Goal: Use online tool/utility: Utilize a website feature to perform a specific function

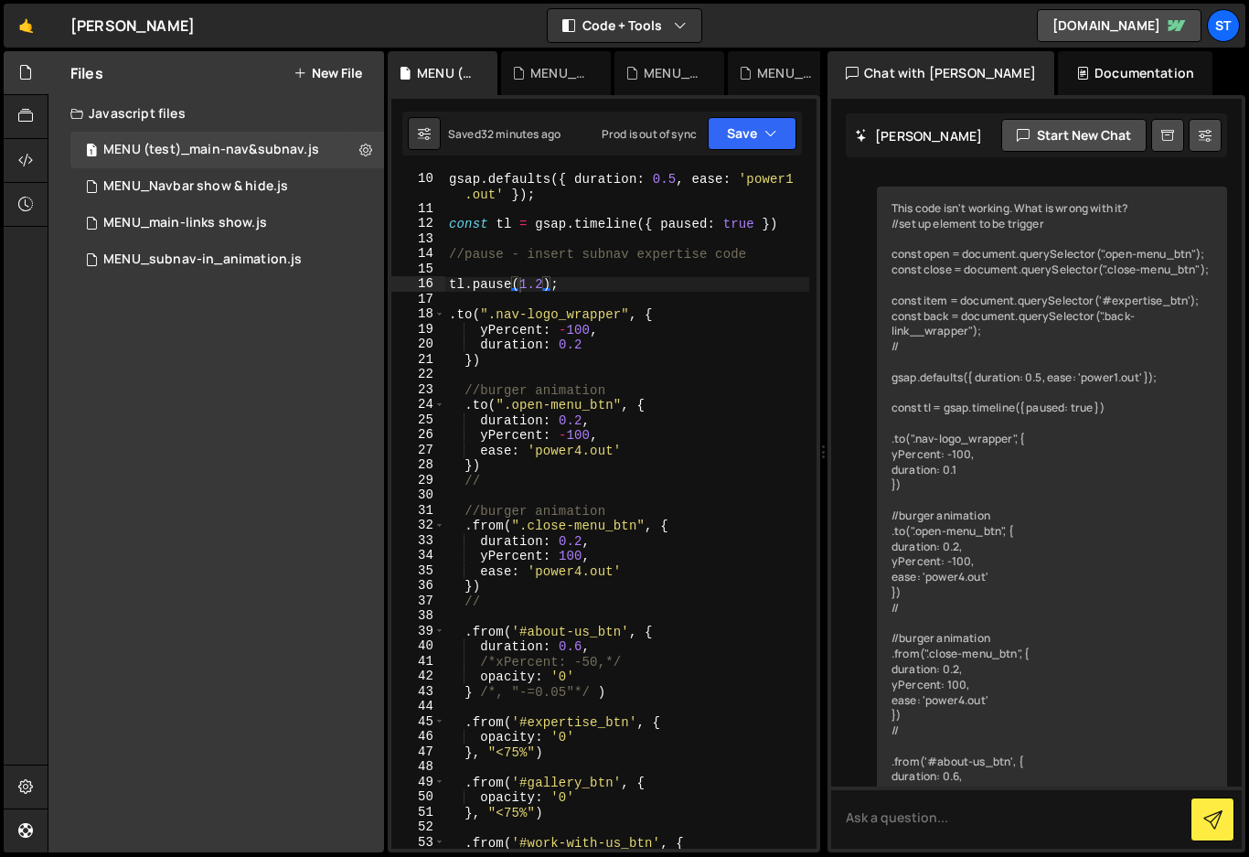
scroll to position [1792, 0]
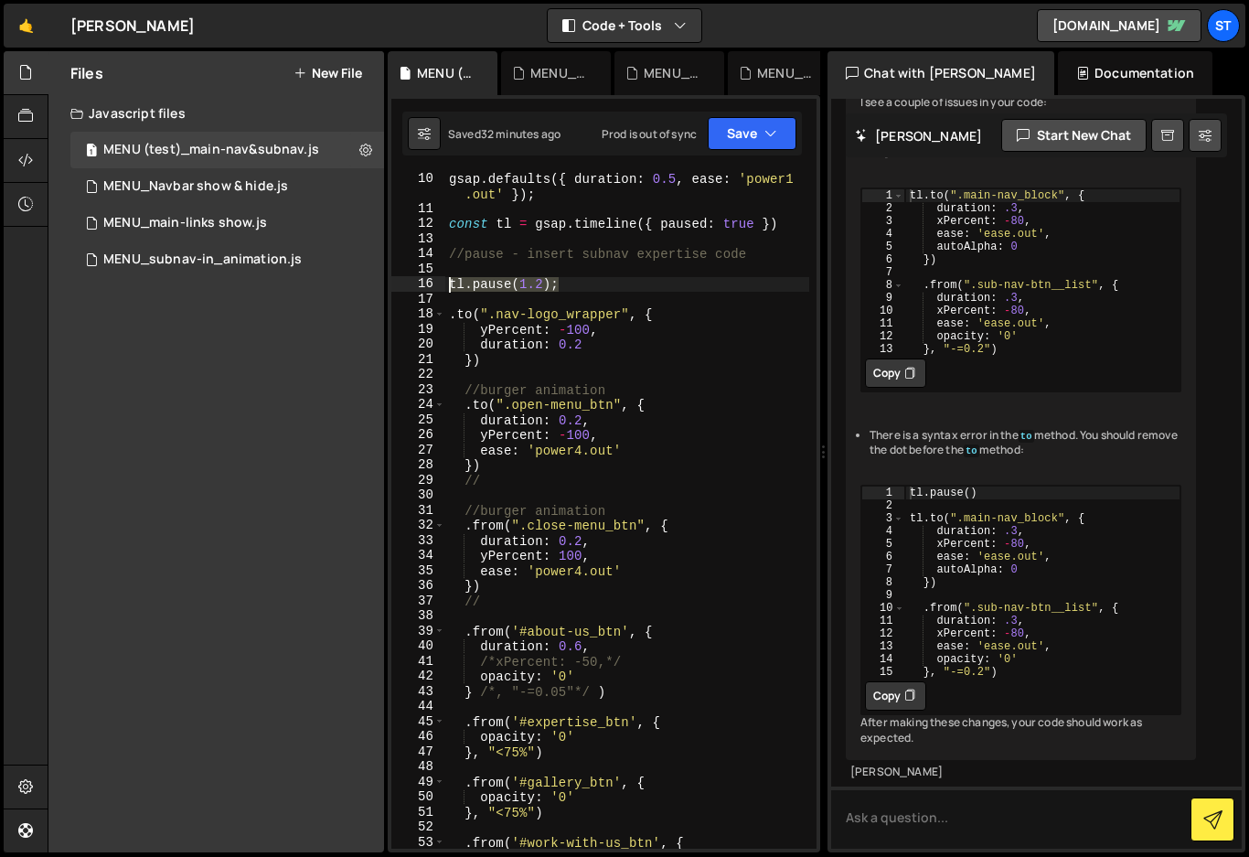
drag, startPoint x: 565, startPoint y: 285, endPoint x: 397, endPoint y: 290, distance: 168.3
click at [397, 290] on div "tl.pause(1.2); 10 11 12 13 14 15 16 17 18 19 20 21 22 23 24 25 26 27 28 29 30 3…" at bounding box center [603, 510] width 425 height 677
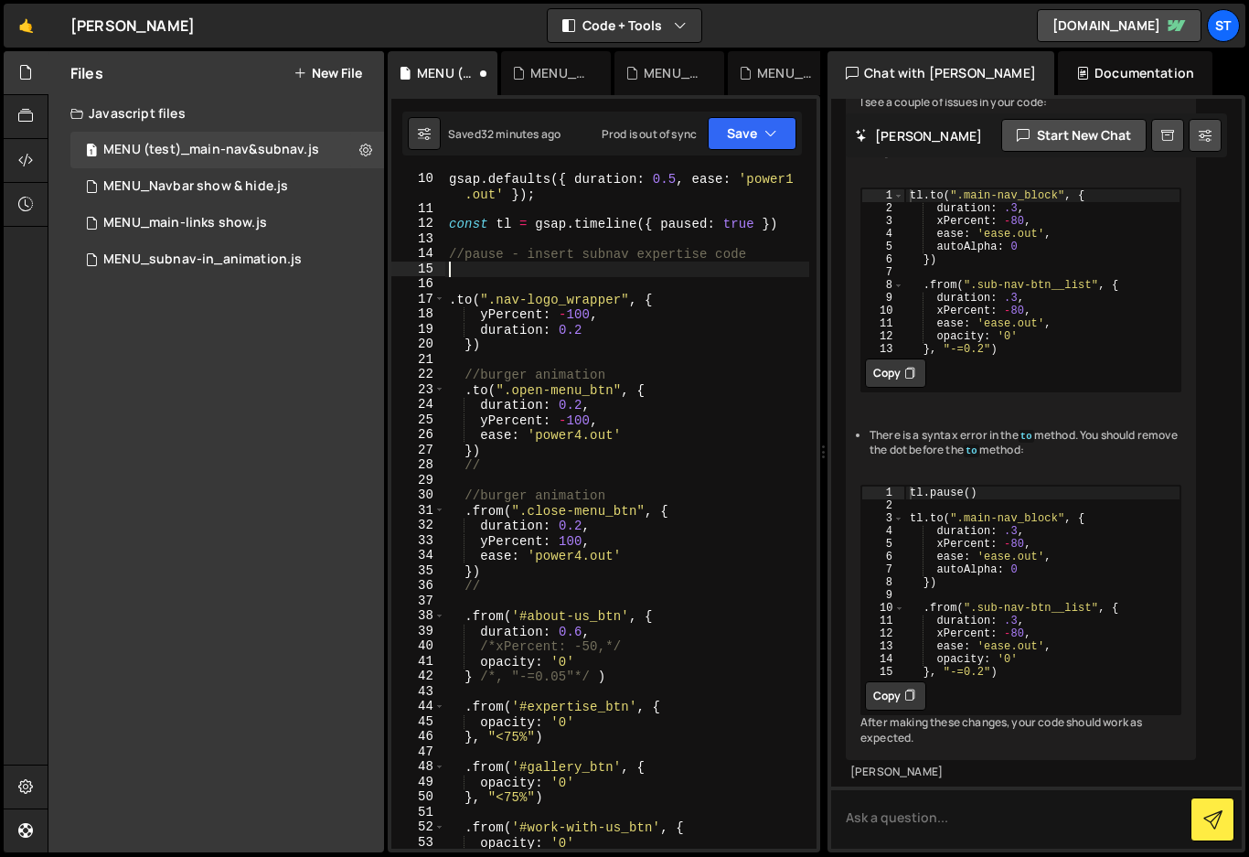
type textarea "//pause - insert subnav expertise code"
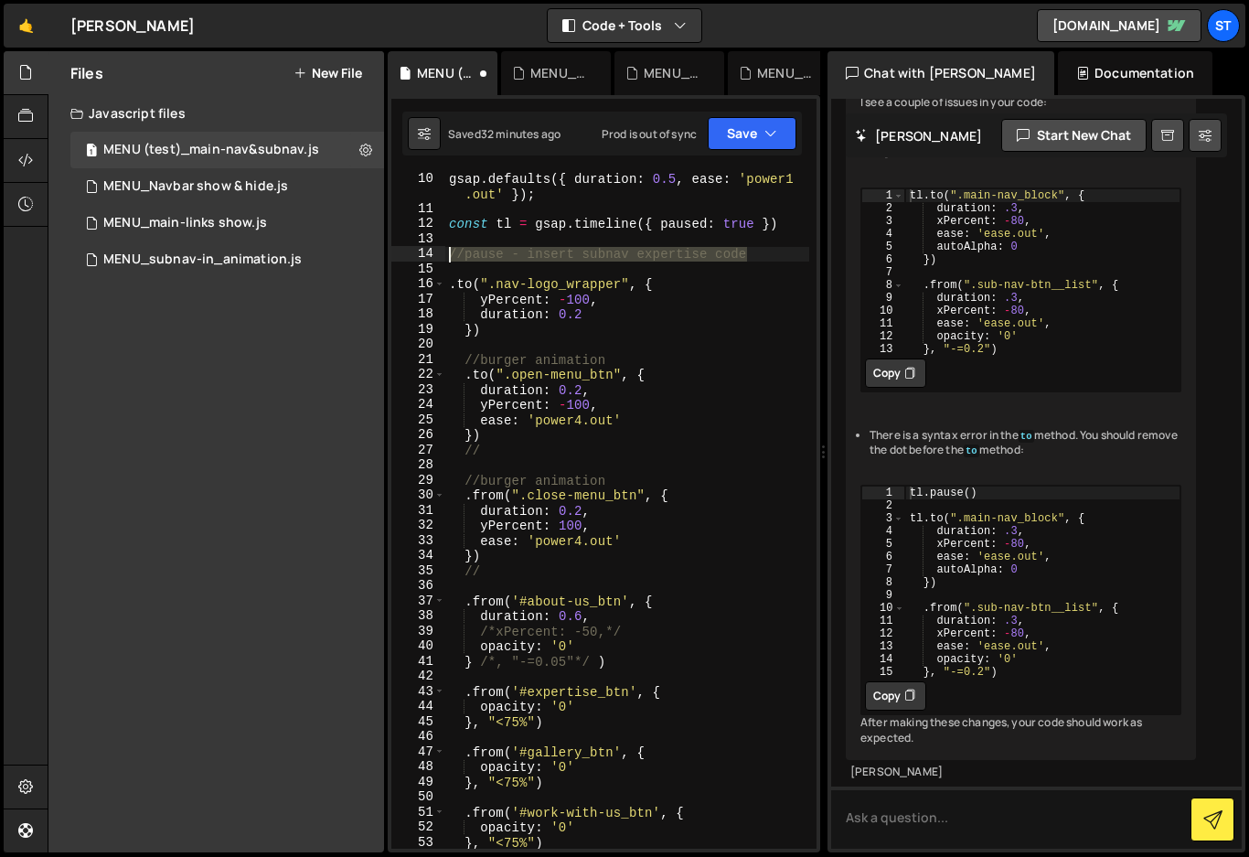
drag, startPoint x: 759, startPoint y: 251, endPoint x: 433, endPoint y: 252, distance: 326.5
click at [433, 252] on div "//pause - insert subnav expertise code 10 11 12 13 14 15 16 17 18 19 20 21 22 2…" at bounding box center [603, 510] width 425 height 677
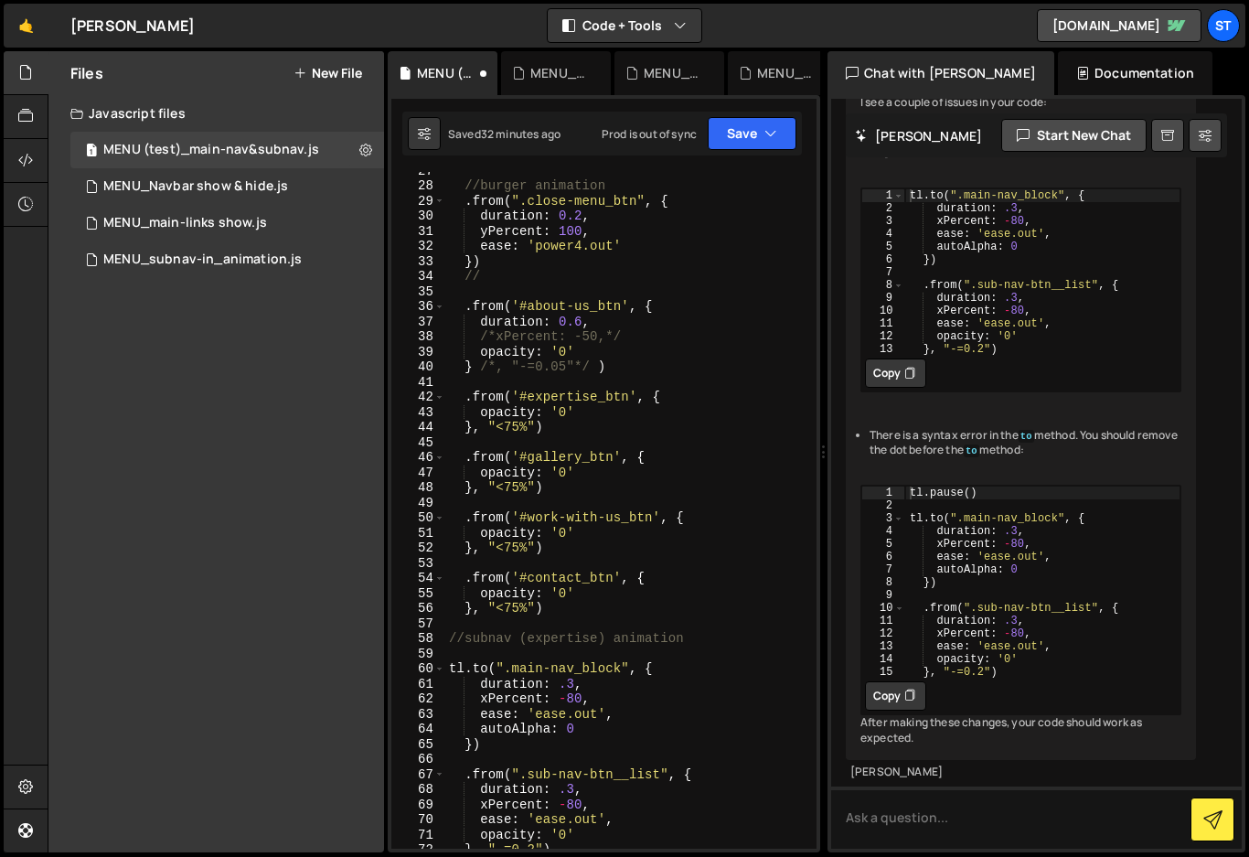
scroll to position [520, 0]
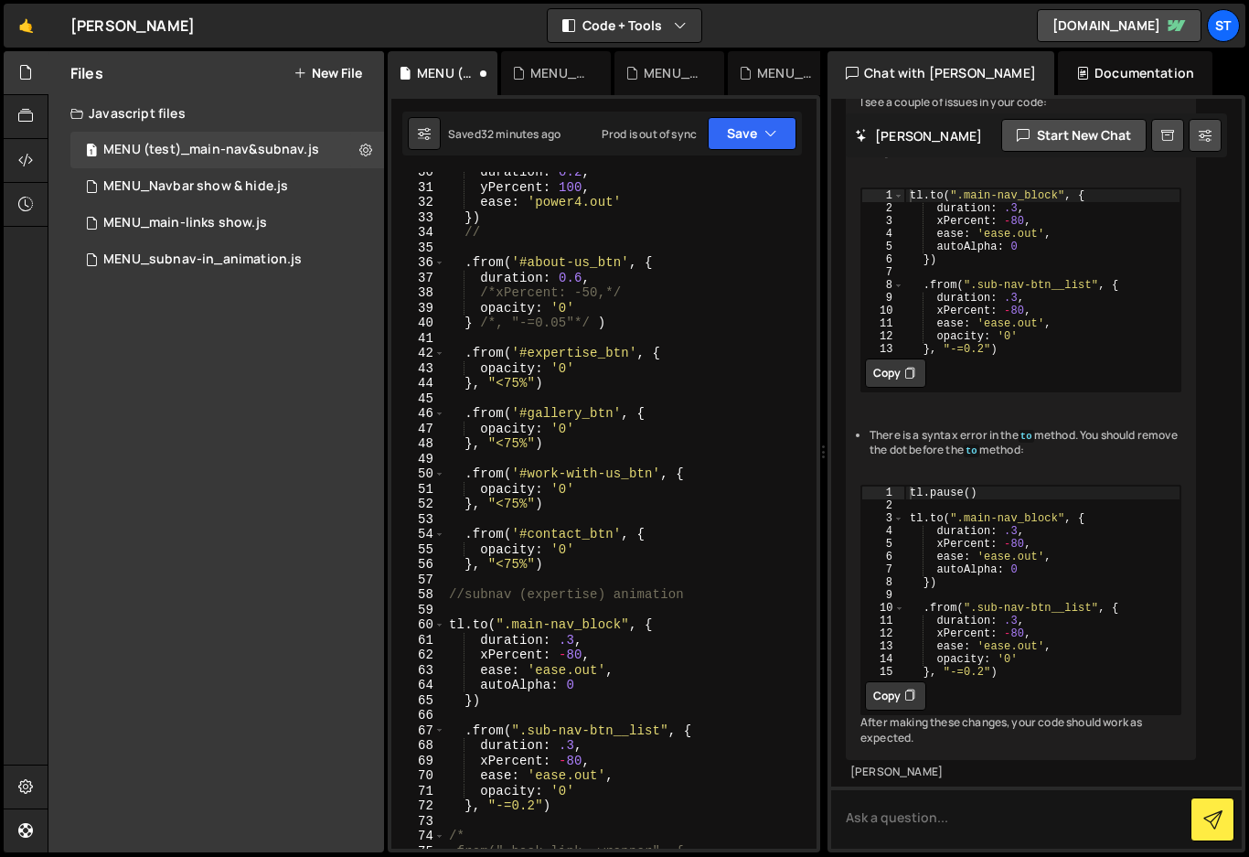
click at [454, 582] on div "duration : 0.2 , yPercent : 100 , ease : 'power4.out' }) // . from ( '#about-us…" at bounding box center [627, 518] width 364 height 707
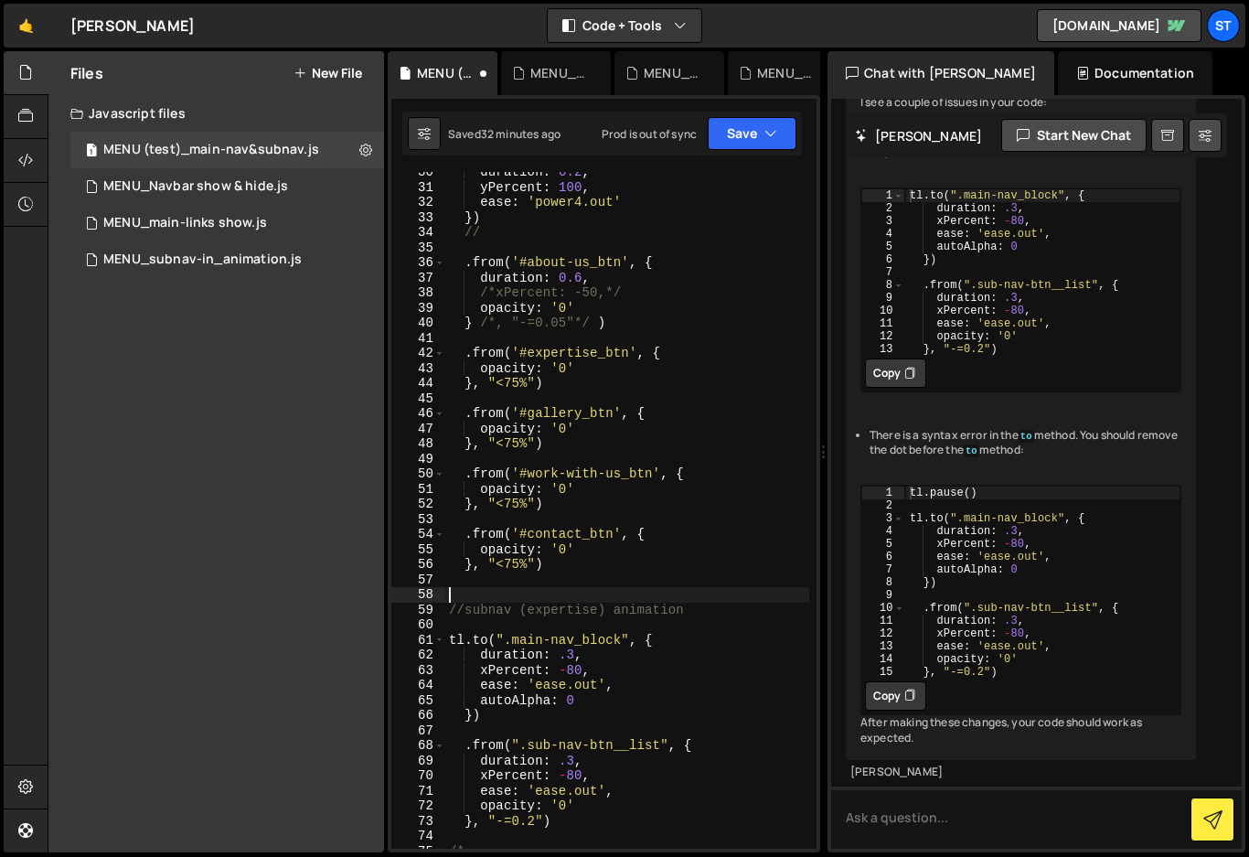
paste textarea "//pause - insert subnav expertise code"
type textarea "//pause - insert subnav expertise code"
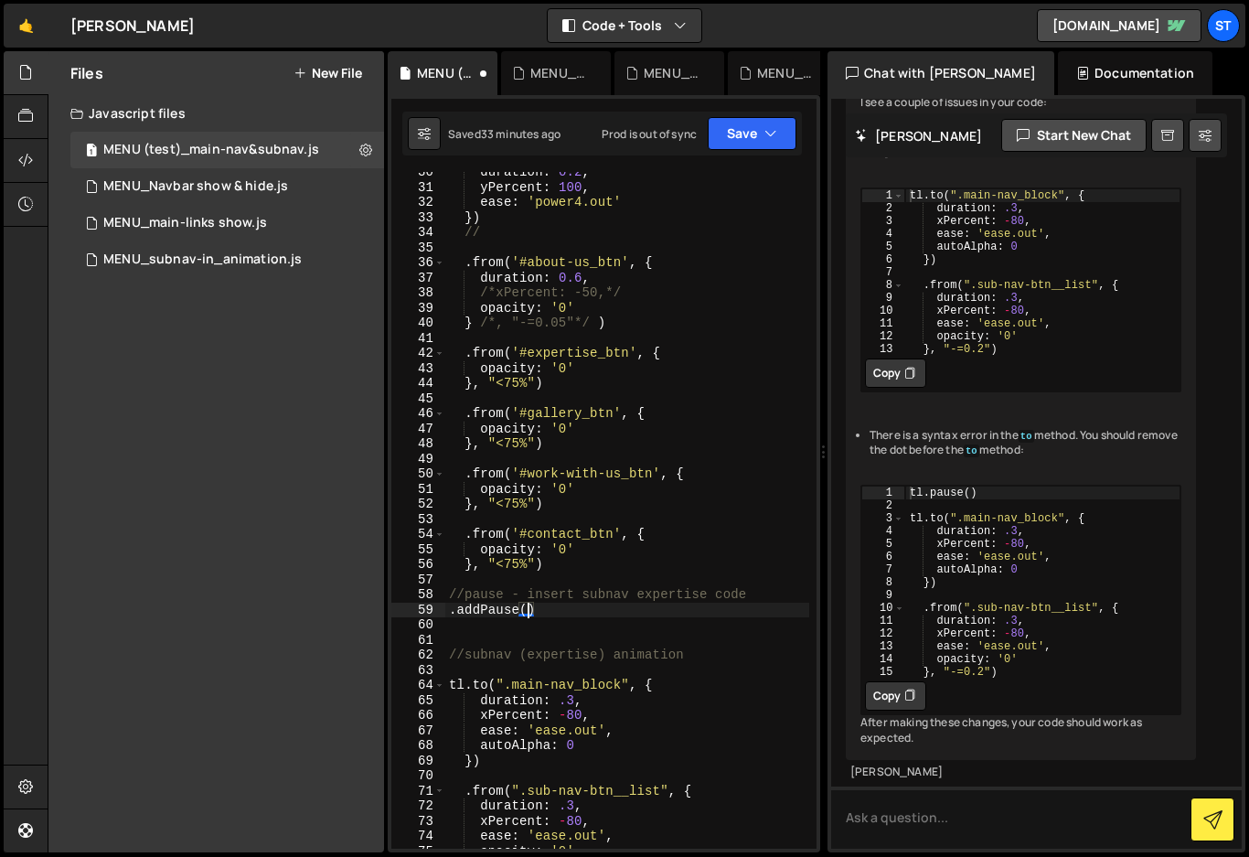
scroll to position [0, 5]
click at [768, 135] on icon "button" at bounding box center [771, 133] width 13 height 18
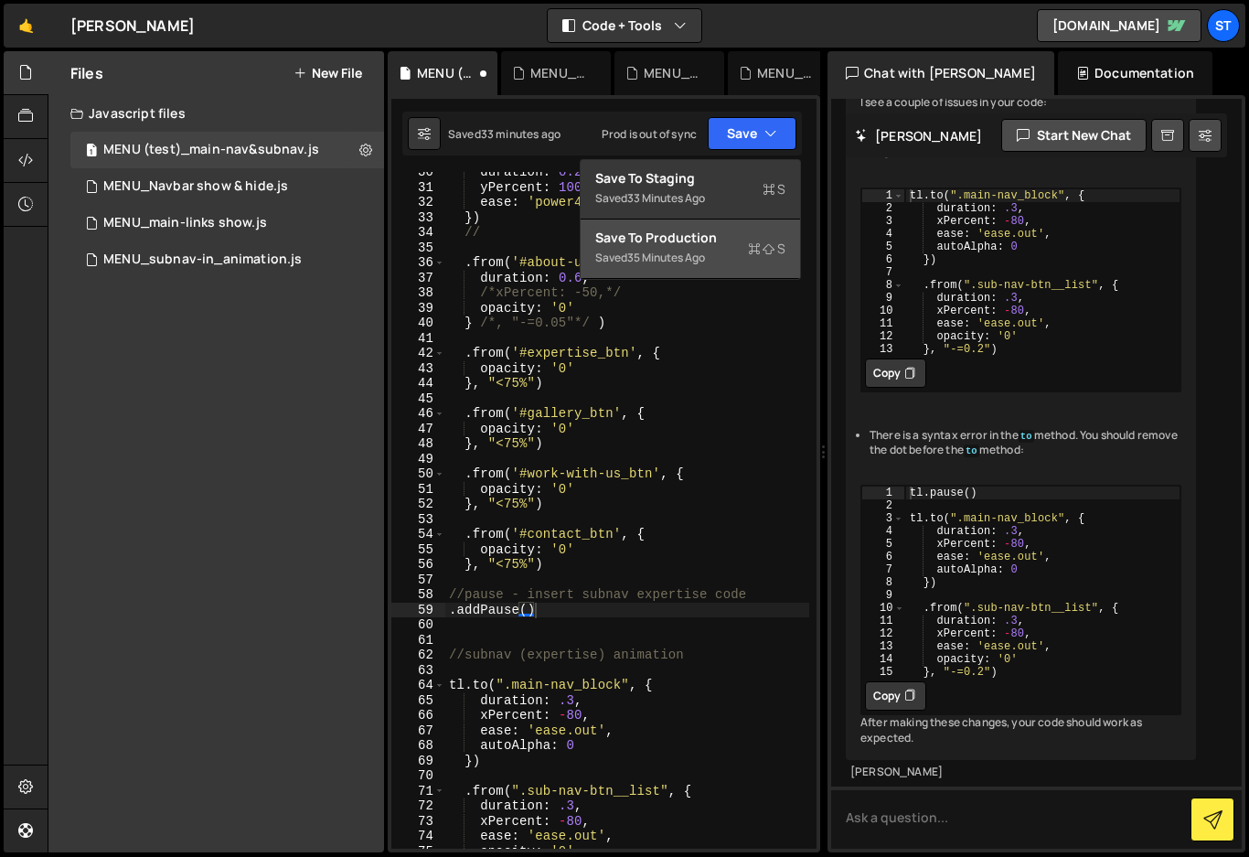
click at [657, 242] on div "Save to Production S" at bounding box center [690, 238] width 190 height 18
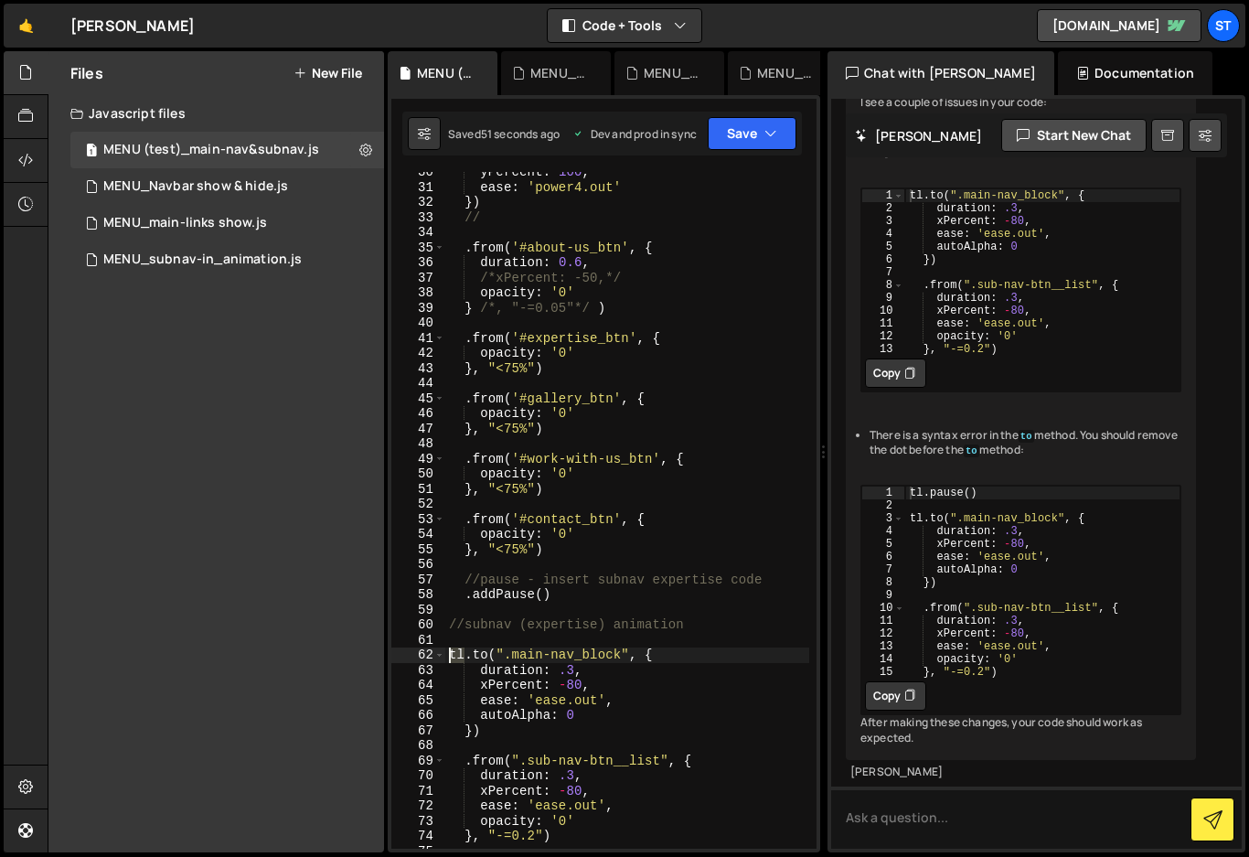
drag, startPoint x: 465, startPoint y: 655, endPoint x: 452, endPoint y: 655, distance: 12.8
click at [452, 655] on div "yPercent : 100 , ease : 'power4.out' }) // . from ( '#about-us_btn' , { duratio…" at bounding box center [627, 518] width 364 height 707
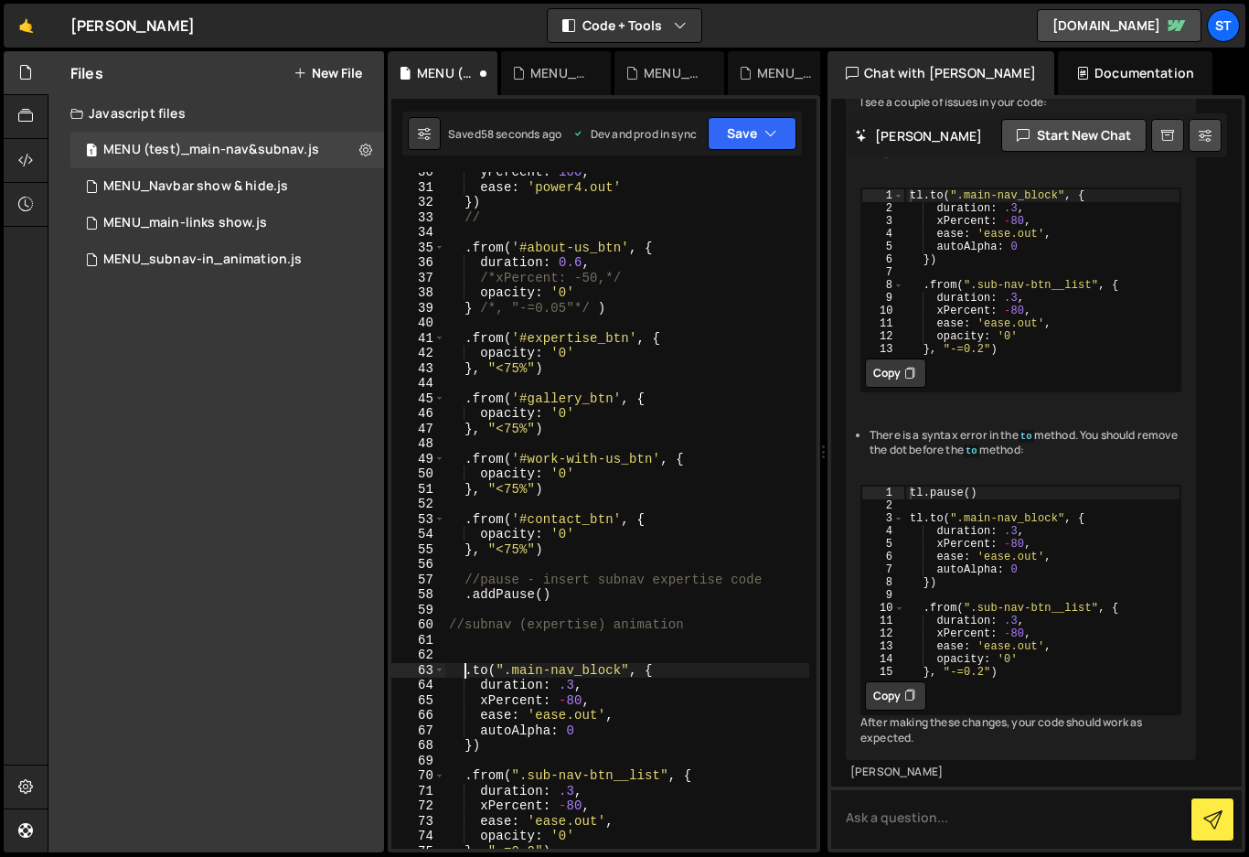
type textarea ".to(".main-nav_block", {"
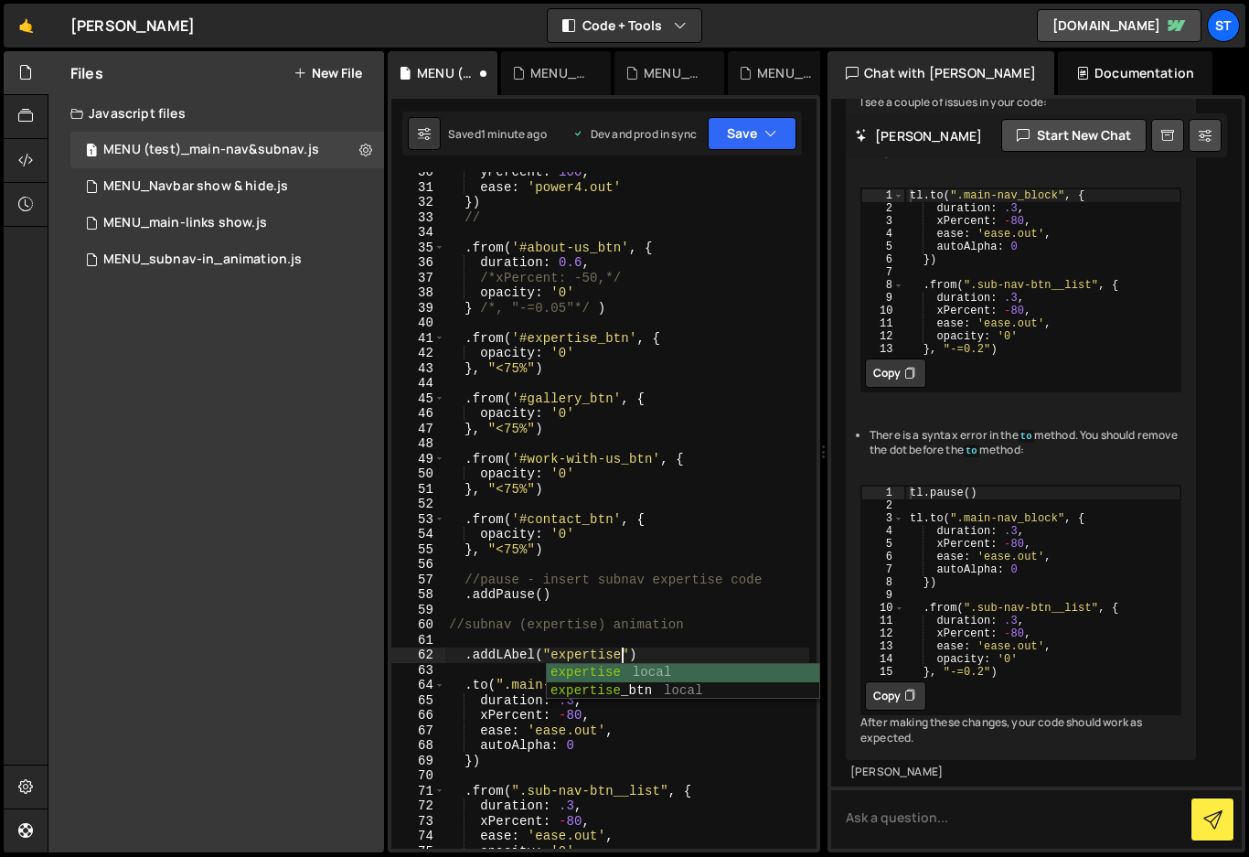
scroll to position [0, 11]
click at [697, 656] on div "yPercent : 100 , ease : 'power4.out' }) // . from ( '#about-us_btn' , { duratio…" at bounding box center [627, 518] width 364 height 707
click at [506, 656] on div "yPercent : 100 , ease : 'power4.out' }) // . from ( '#about-us_btn' , { duratio…" at bounding box center [627, 518] width 364 height 707
click at [683, 650] on div "yPercent : 100 , ease : 'power4.out' }) // . from ( '#about-us_btn' , { duratio…" at bounding box center [627, 518] width 364 height 707
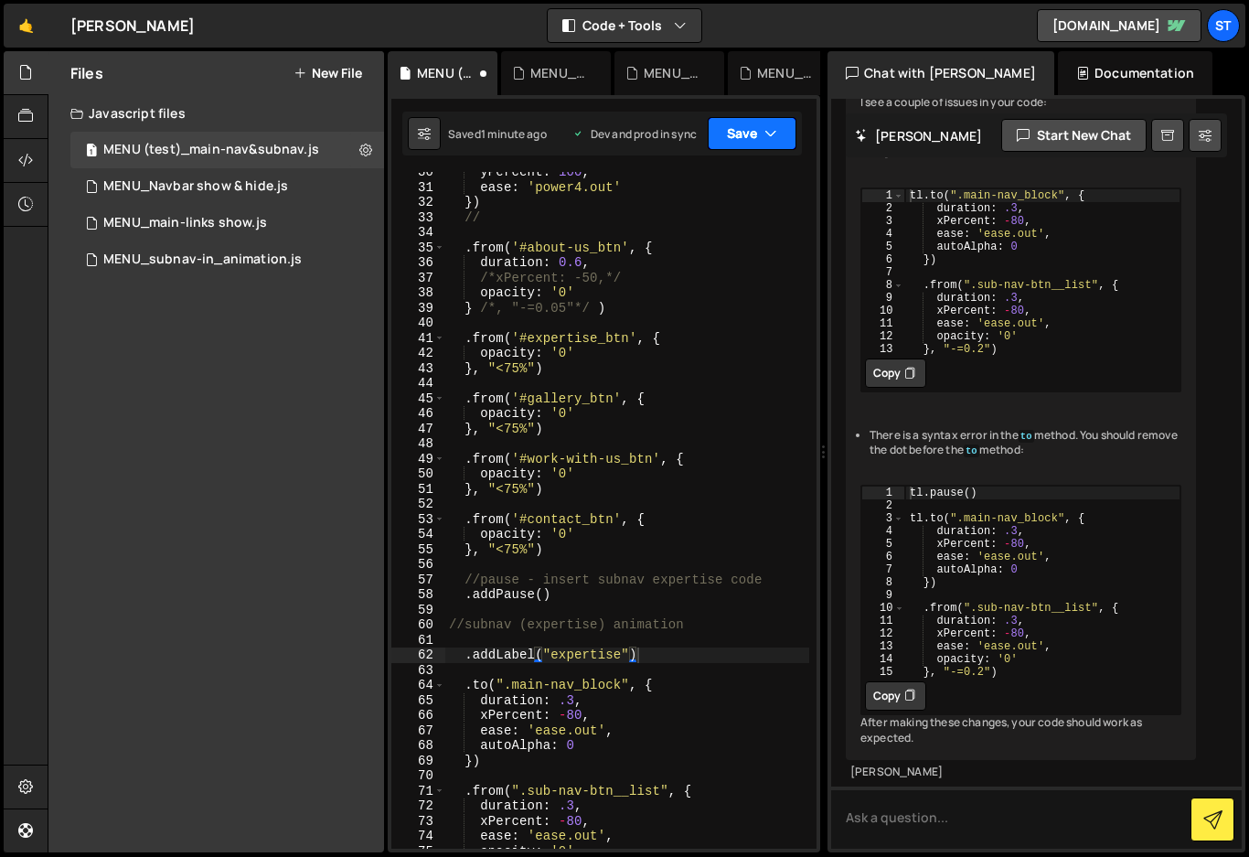
click at [769, 128] on icon "button" at bounding box center [771, 133] width 13 height 18
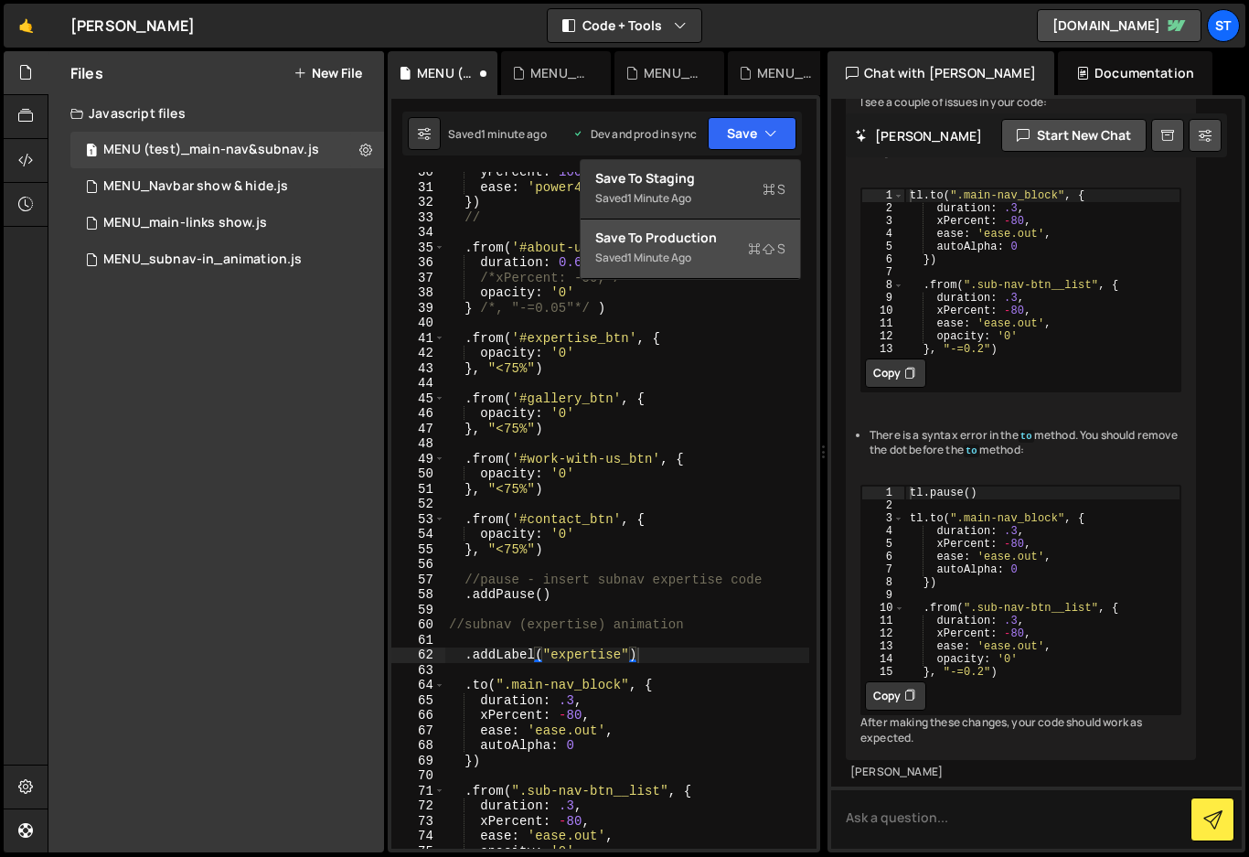
click at [680, 241] on div "Save to Production S" at bounding box center [690, 238] width 190 height 18
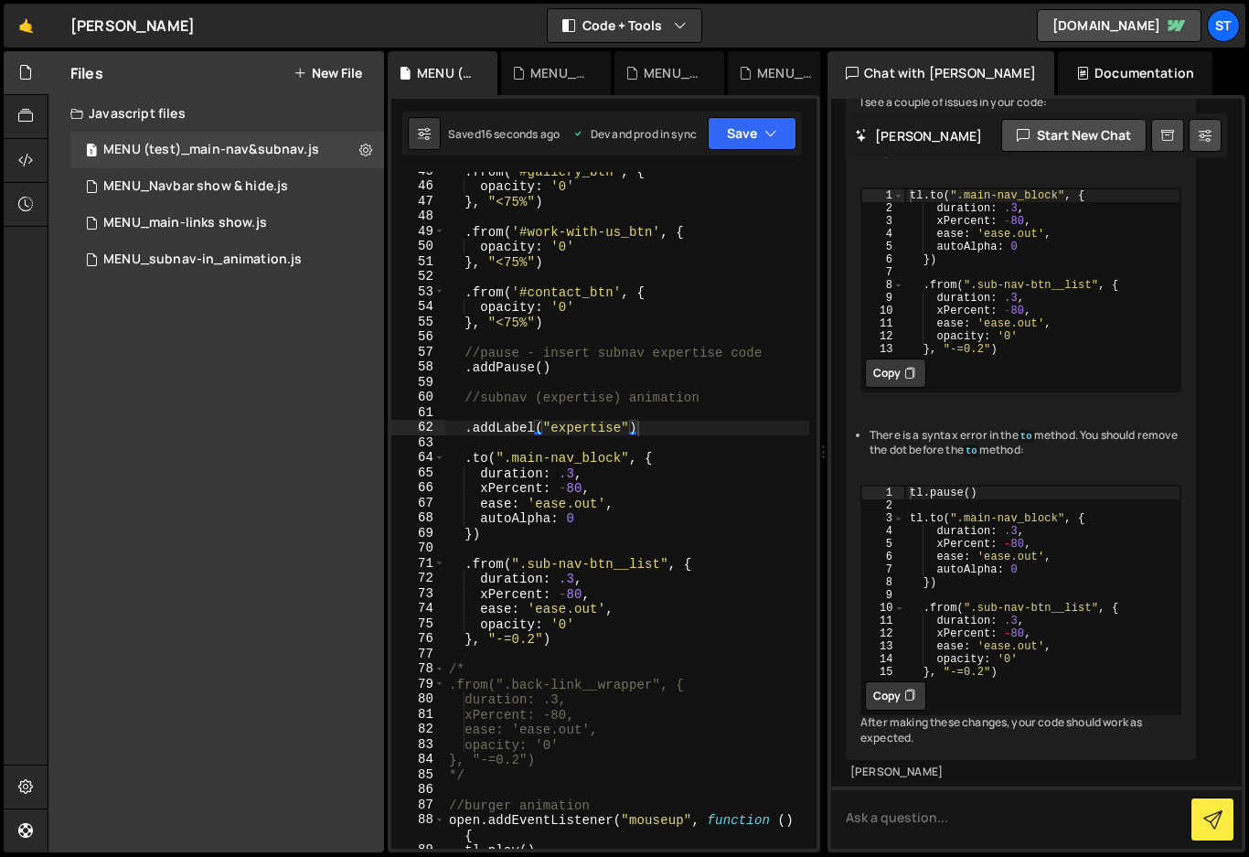
scroll to position [560, 0]
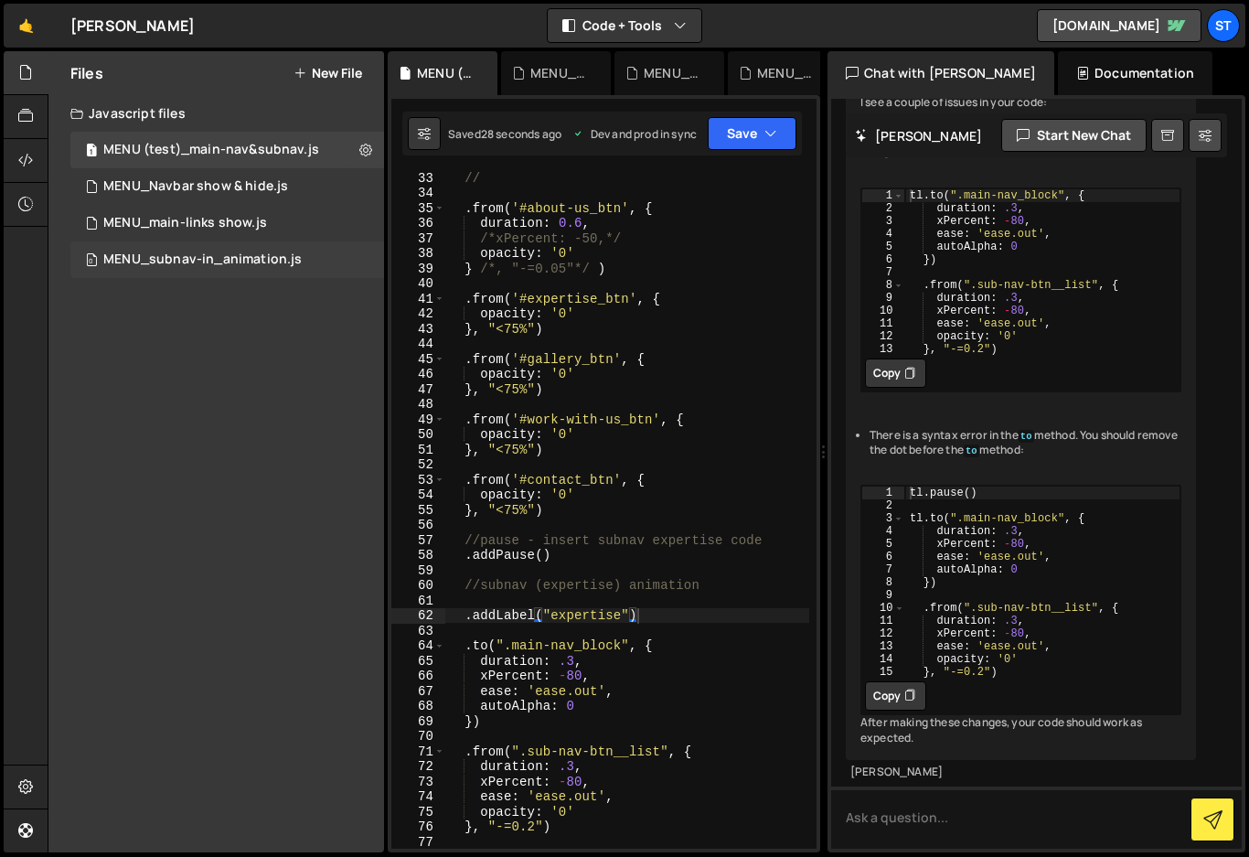
click at [156, 269] on div "0 MENU_subnav-in_animation.js 0" at bounding box center [227, 259] width 314 height 37
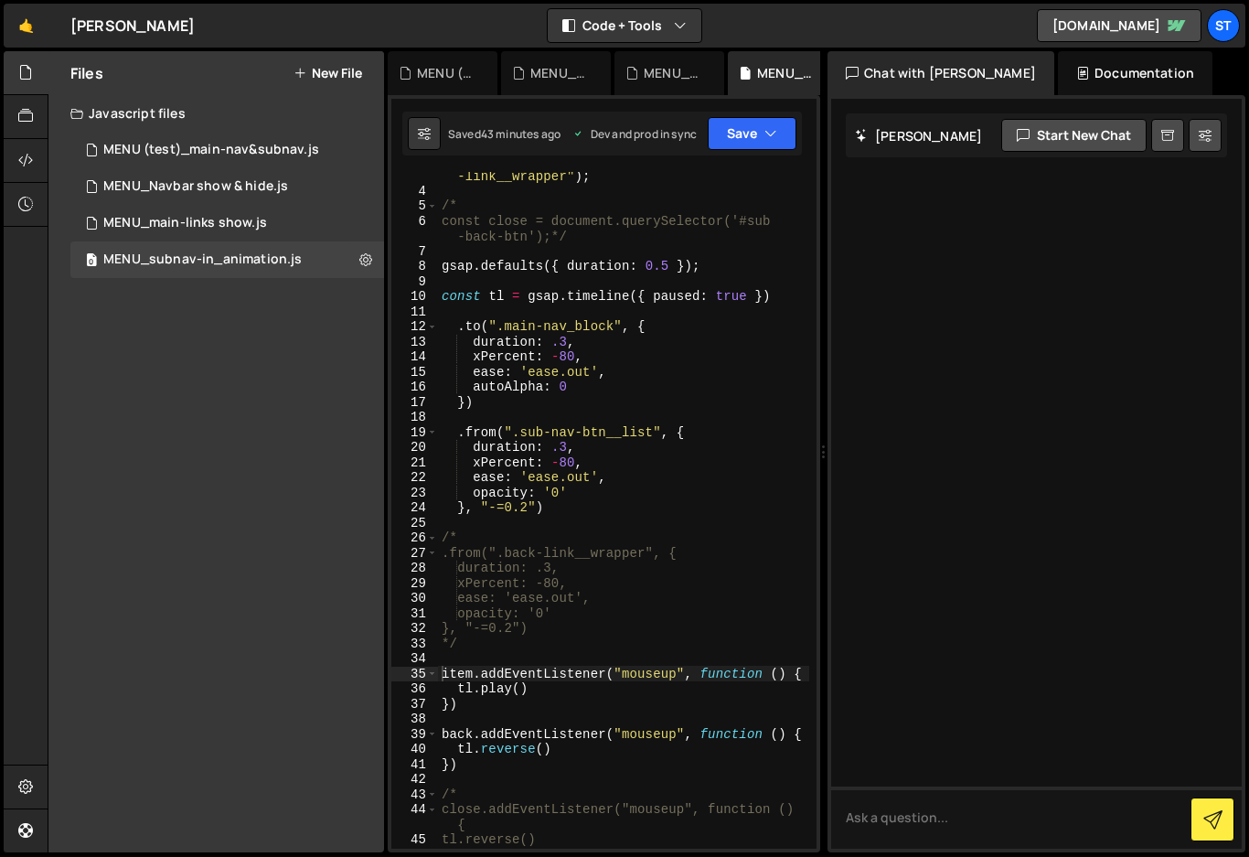
scroll to position [1, 0]
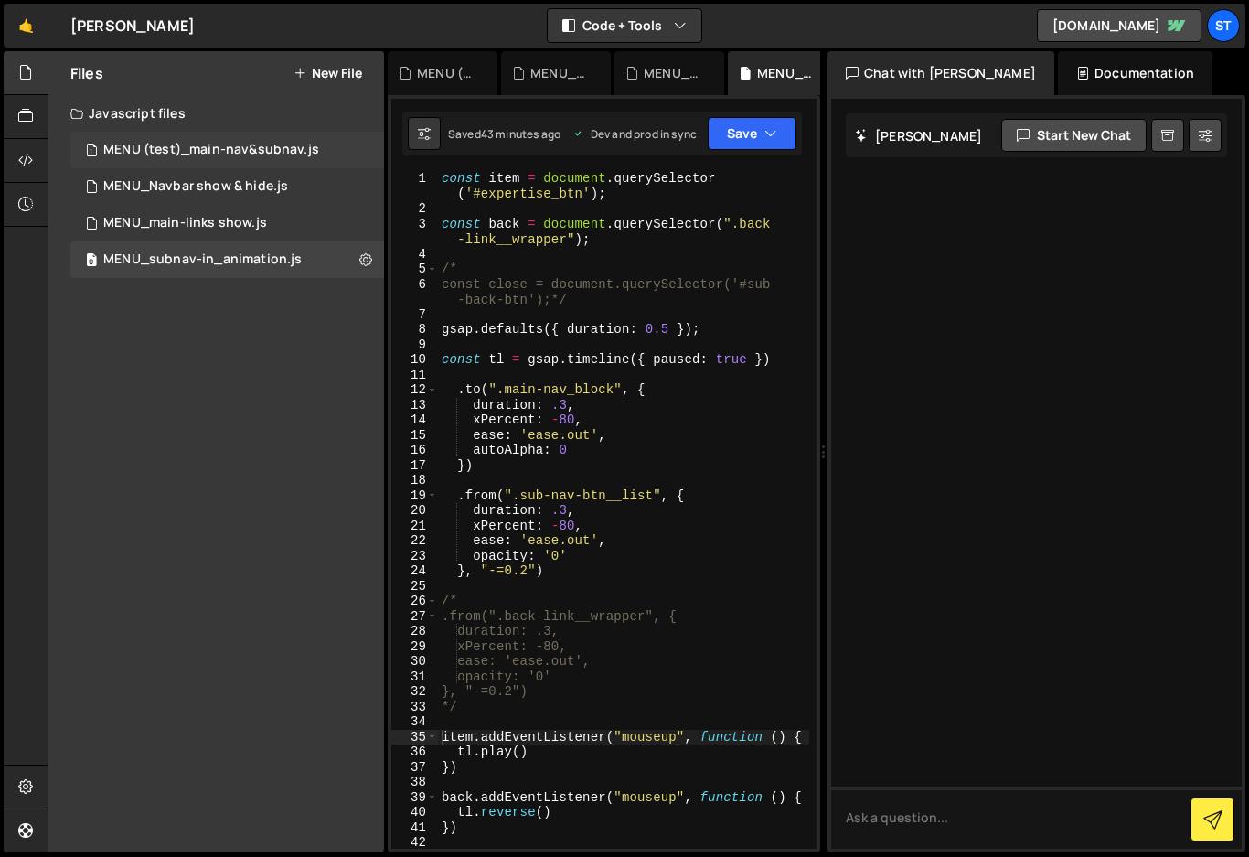
click at [196, 148] on div "MENU (test)_main-nav&subnav.js" at bounding box center [211, 150] width 216 height 16
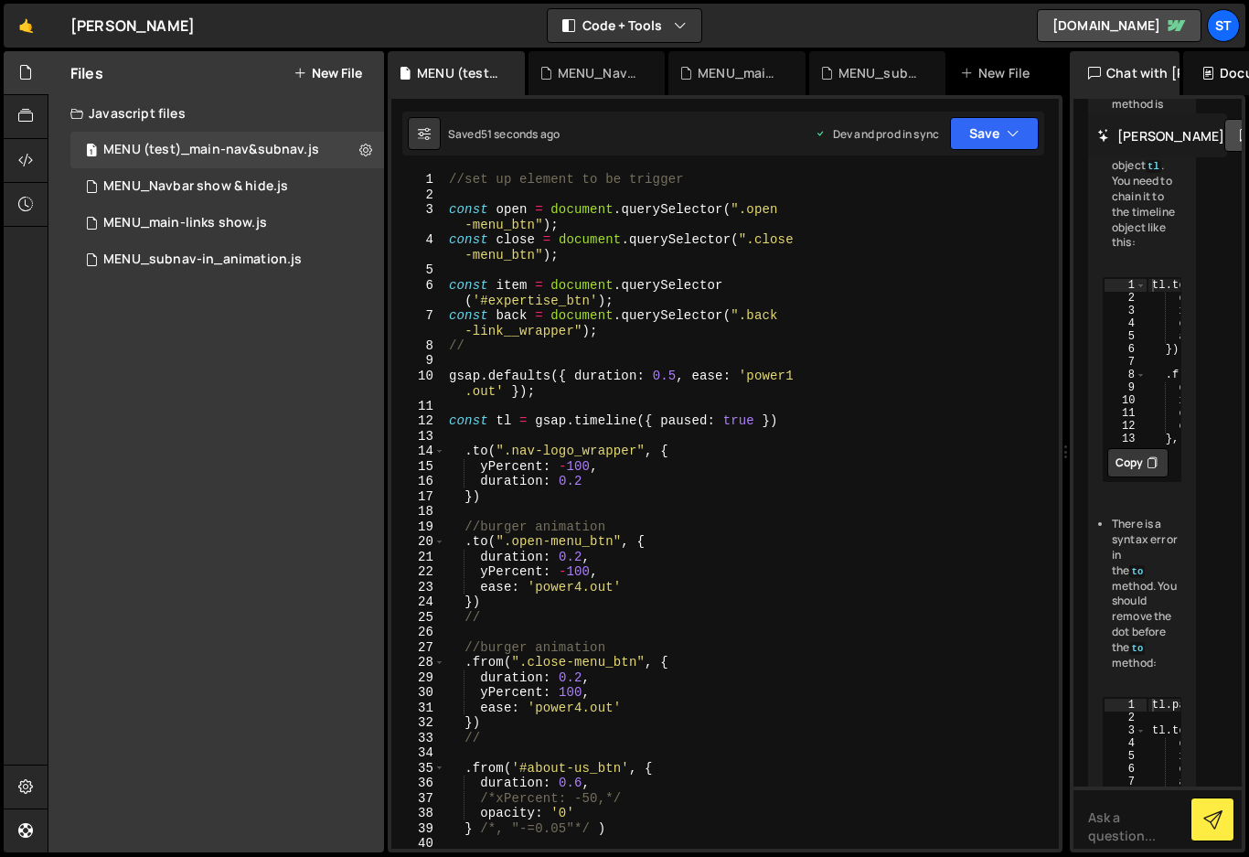
scroll to position [2086, 0]
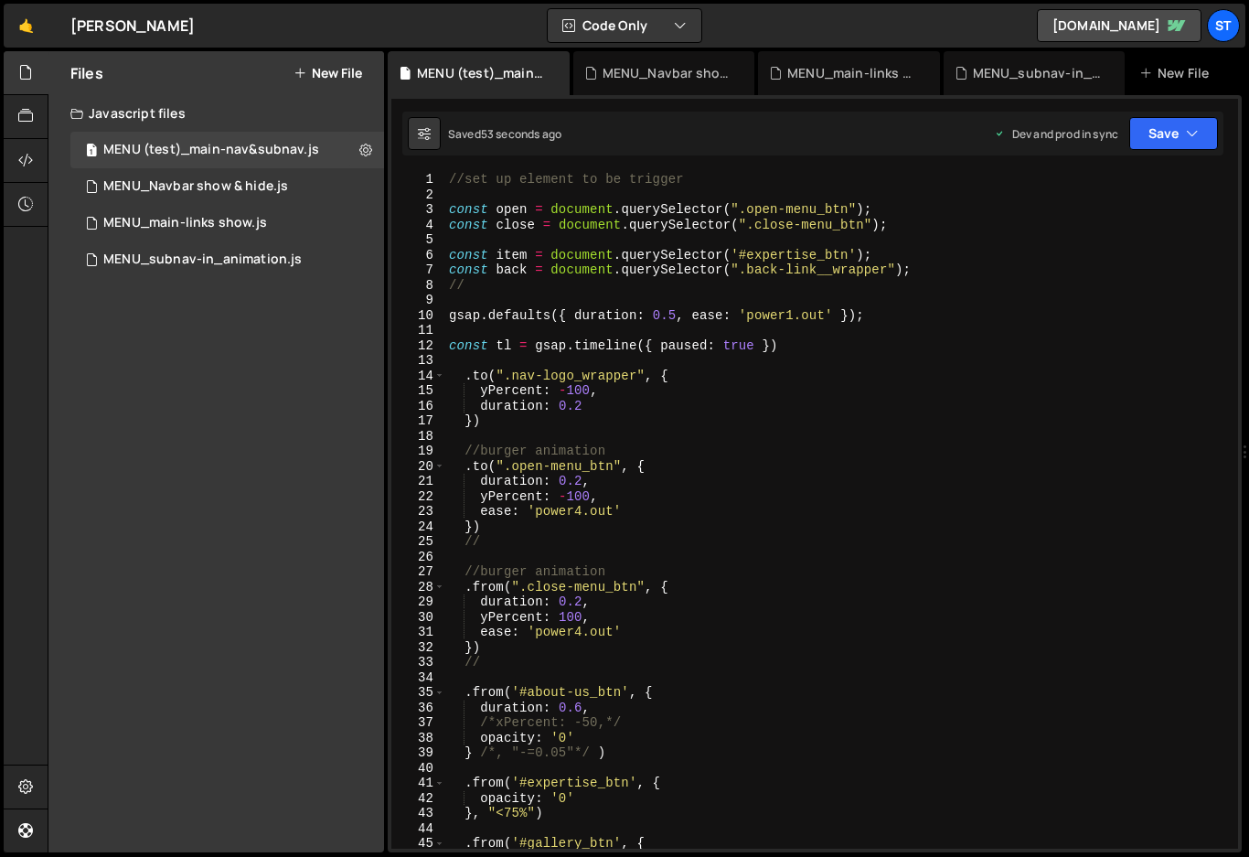
drag, startPoint x: 818, startPoint y: 446, endPoint x: 1236, endPoint y: 445, distance: 417.0
click at [1236, 445] on div "Files New File Javascript files 1 MENU (test)_main-nav&subnav.js 0 1 MENU_Navba…" at bounding box center [649, 452] width 1202 height 802
drag, startPoint x: 527, startPoint y: 255, endPoint x: 494, endPoint y: 261, distance: 33.4
click at [494, 261] on div "//set up element to be trigger const open = document . querySelector ( ".open-m…" at bounding box center [838, 525] width 786 height 707
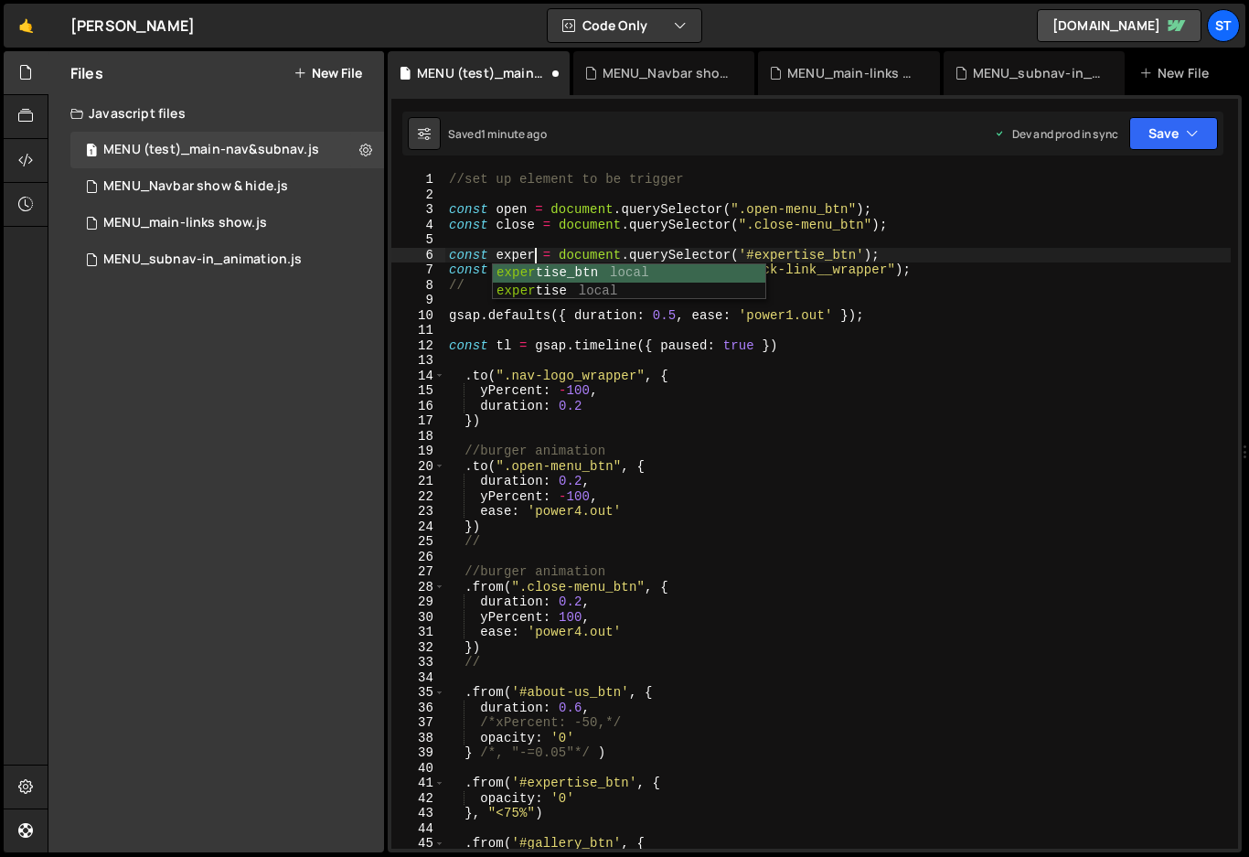
scroll to position [0, 5]
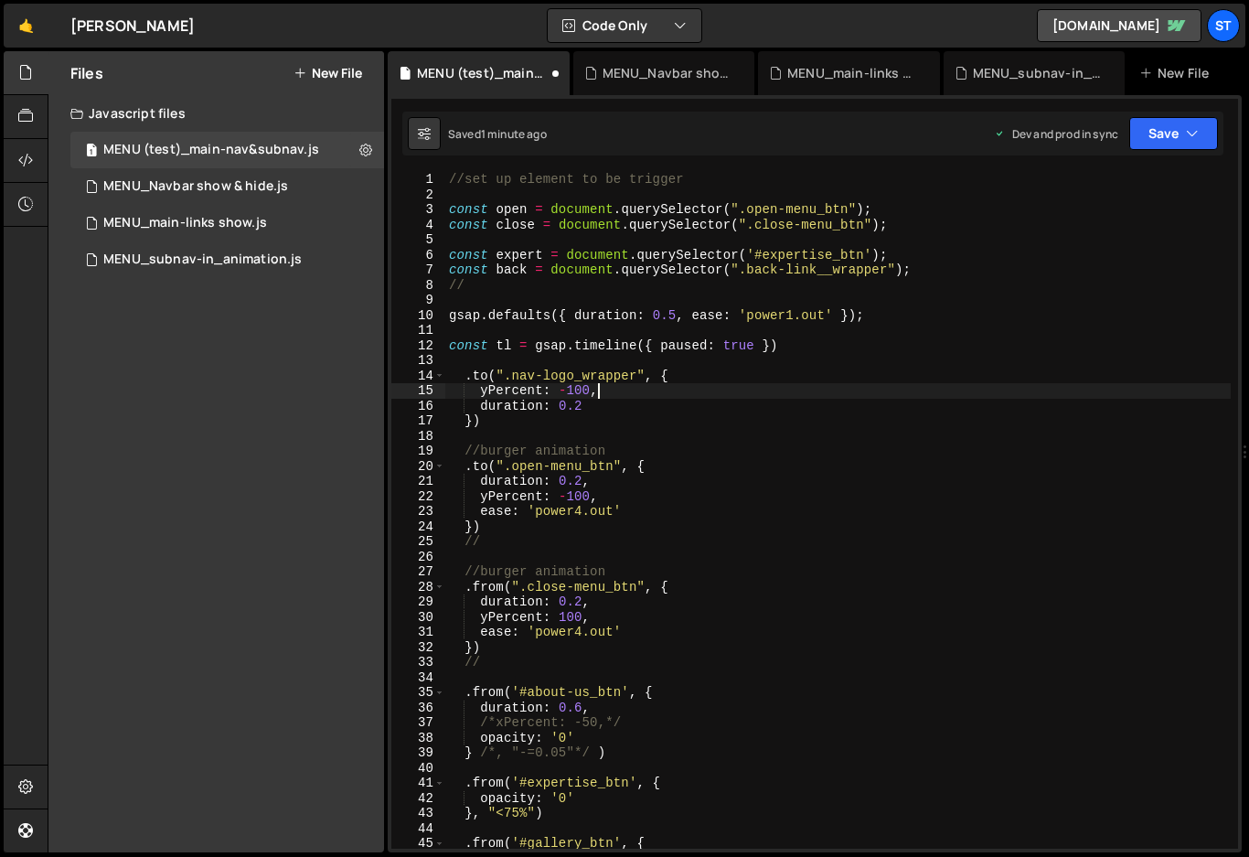
click at [856, 394] on div "//set up element to be trigger const open = document . querySelector ( ".open-m…" at bounding box center [838, 525] width 786 height 707
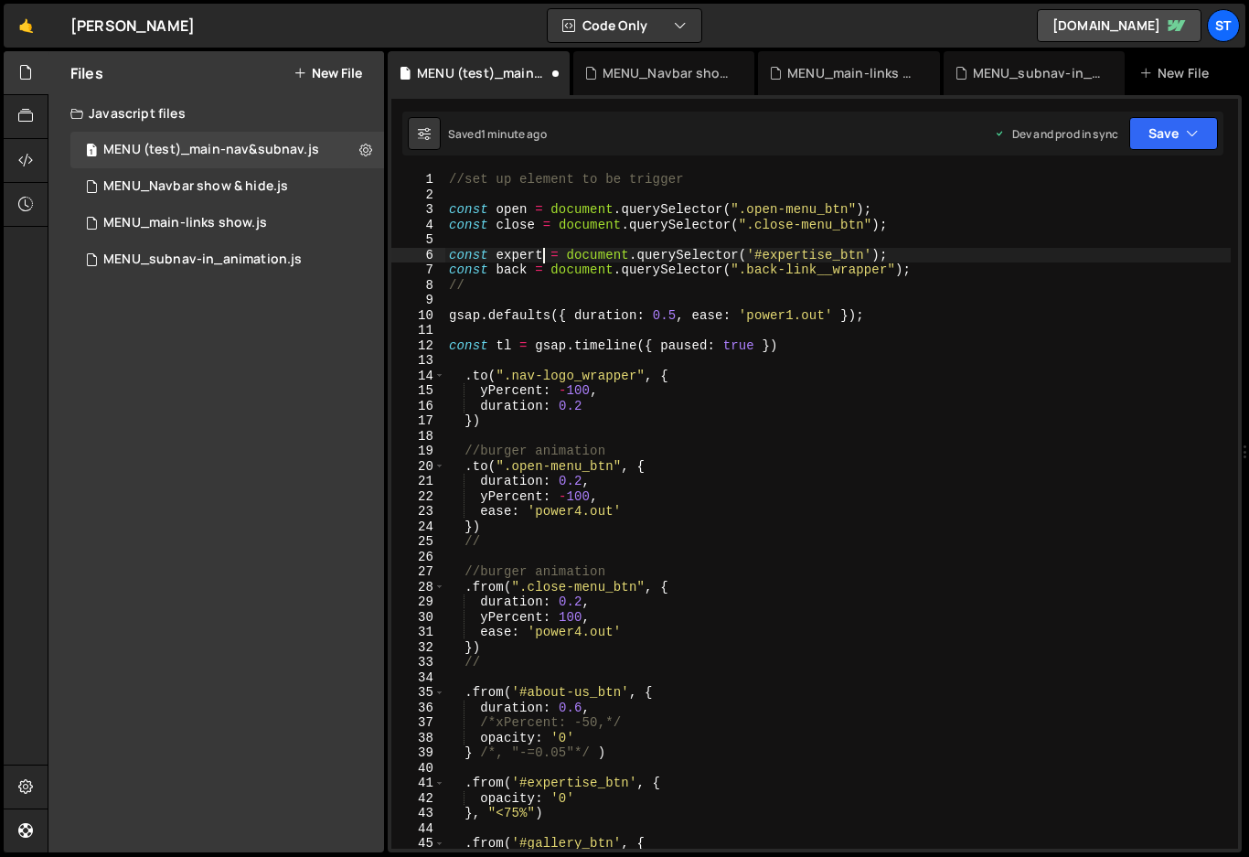
click at [542, 253] on div "//set up element to be trigger const open = document . querySelector ( ".open-m…" at bounding box center [838, 525] width 786 height 707
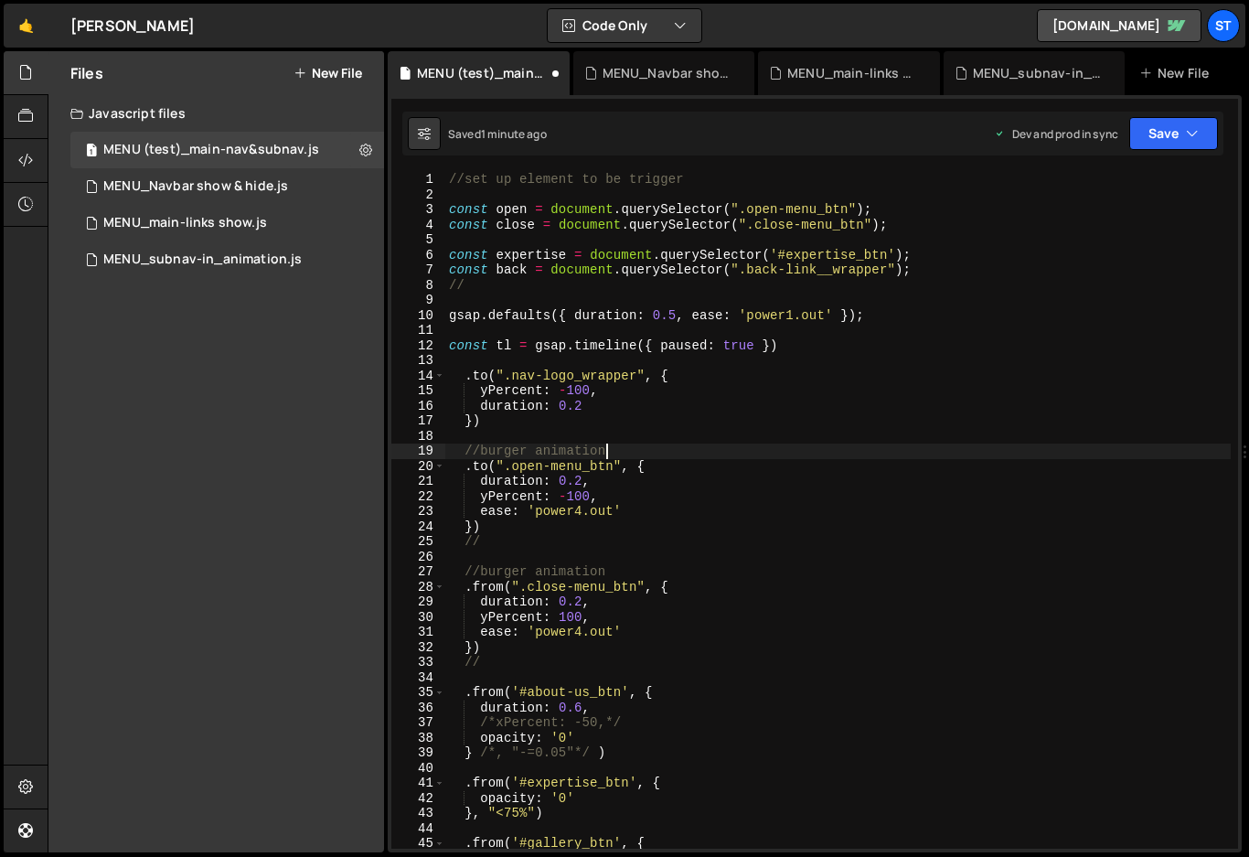
click at [800, 445] on div "//set up element to be trigger const open = document . querySelector ( ".open-m…" at bounding box center [838, 525] width 786 height 707
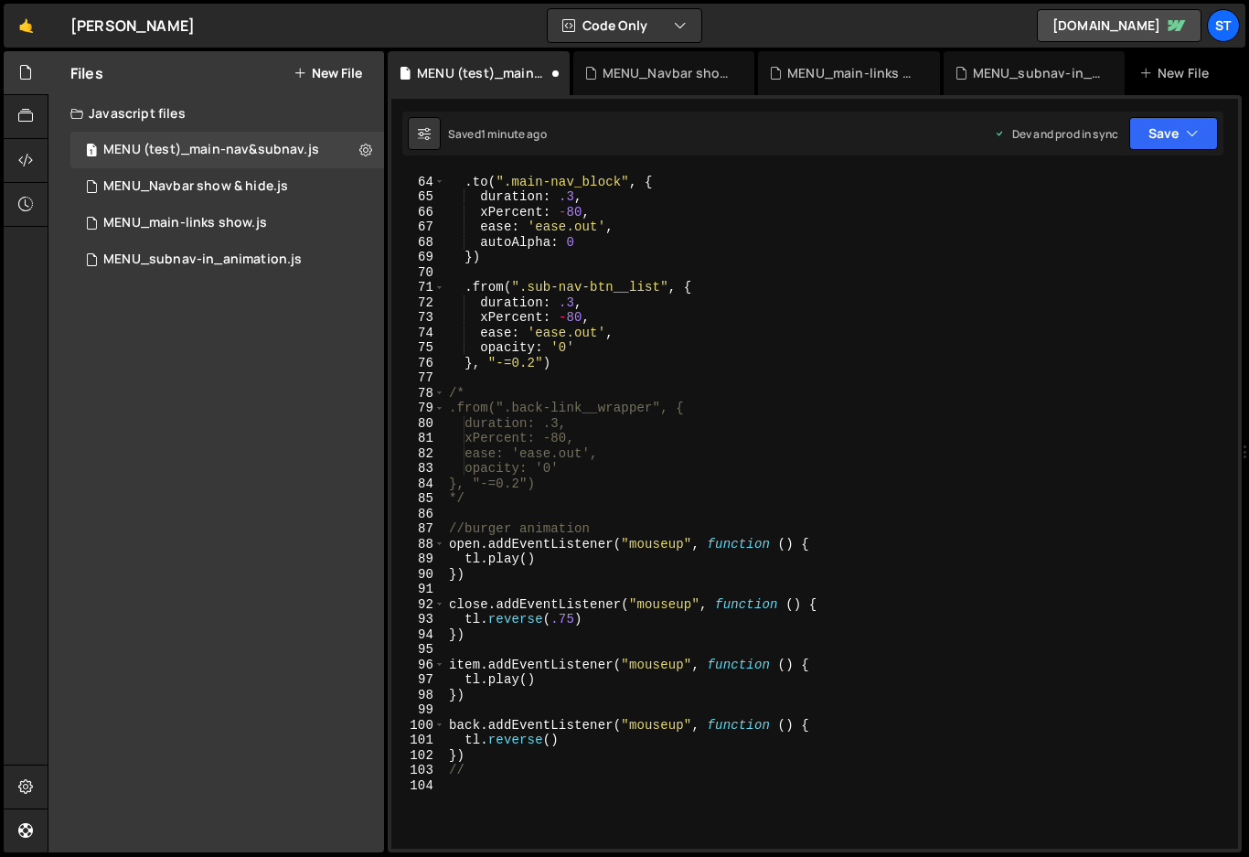
scroll to position [1094, 0]
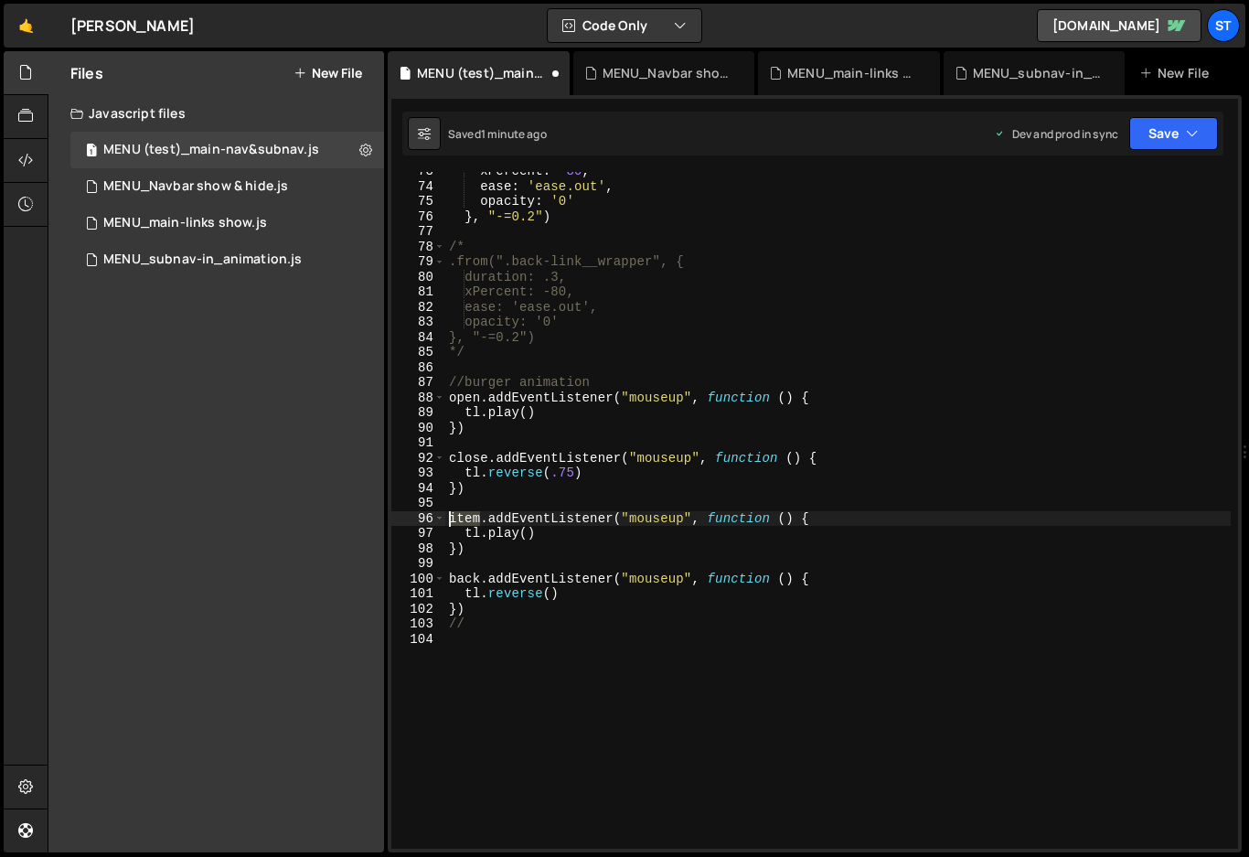
drag, startPoint x: 477, startPoint y: 517, endPoint x: 445, endPoint y: 519, distance: 32.1
click at [445, 519] on div "xPercent : - 80 , ease : 'ease.out' , opacity : '0' } , "-=0.2" ) /* .from(".ba…" at bounding box center [838, 517] width 786 height 707
click at [885, 521] on div "xPercent : - 80 , ease : 'ease.out' , opacity : '0' } , "-=0.2" ) /* .from(".ba…" at bounding box center [838, 517] width 786 height 707
click at [527, 536] on div "xPercent : - 80 , ease : 'ease.out' , opacity : '0' } , "-=0.2" ) /* .from(".ba…" at bounding box center [838, 517] width 786 height 707
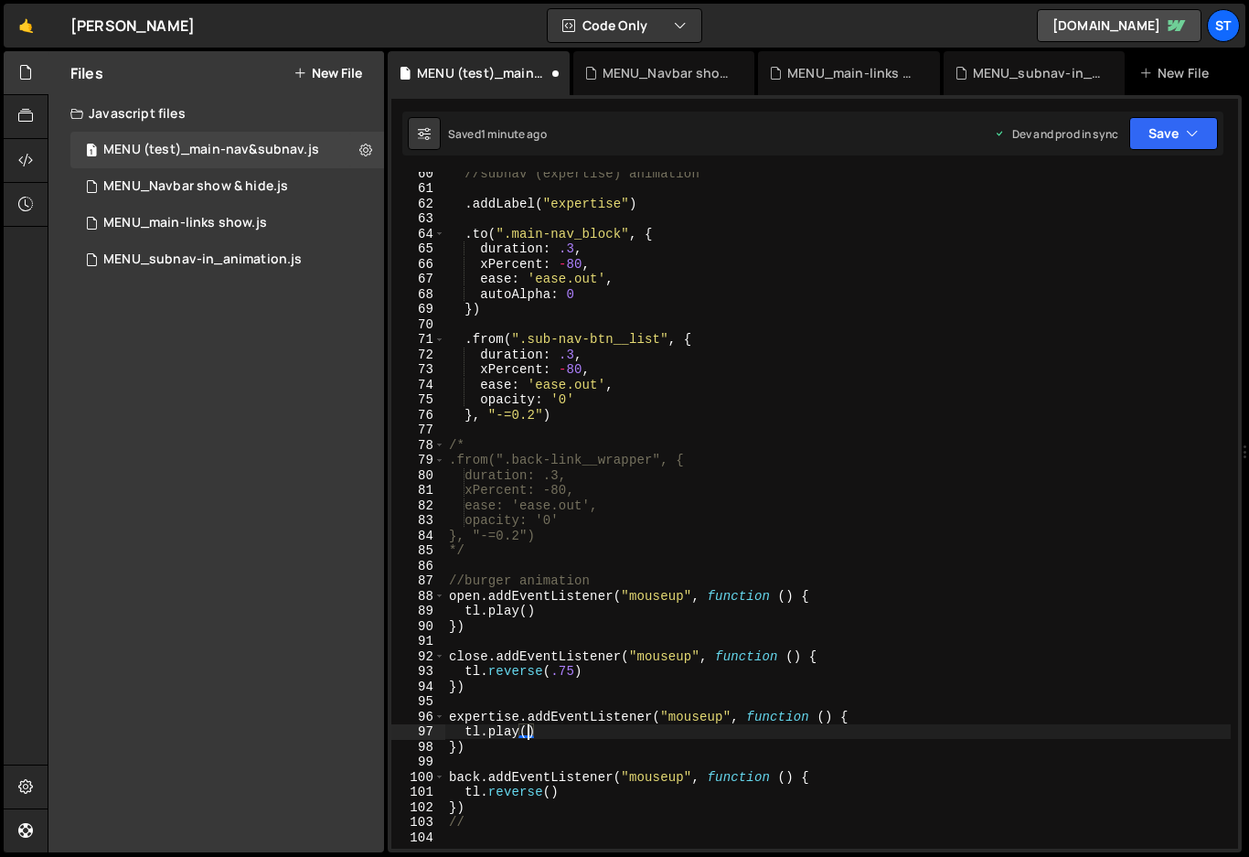
scroll to position [896, 0]
type textarea "[DOMAIN_NAME]("expertise")"
click at [889, 703] on div "//subnav (expertise) animation . addLabel ( "expertise" ) . to ( ".main-nav_blo…" at bounding box center [838, 519] width 786 height 707
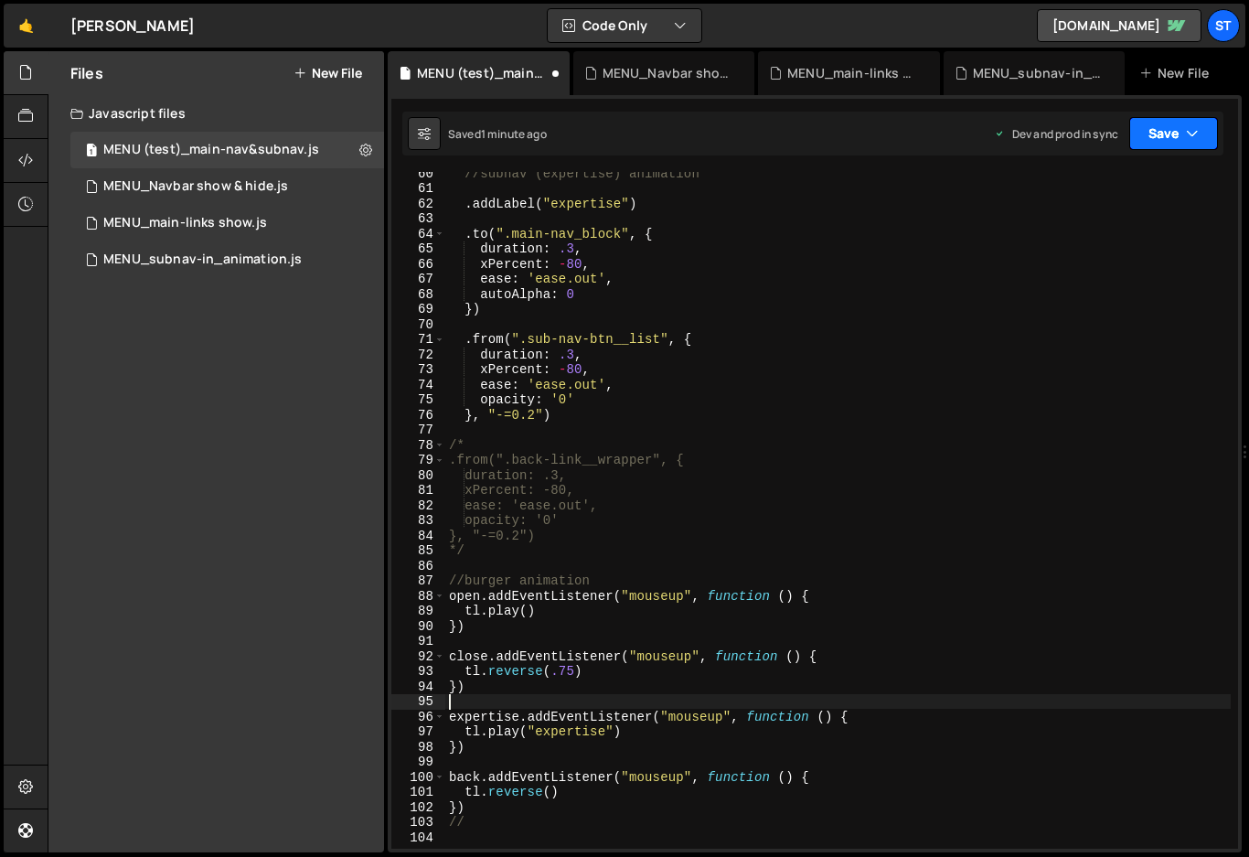
click at [1171, 127] on button "Save" at bounding box center [1173, 133] width 89 height 33
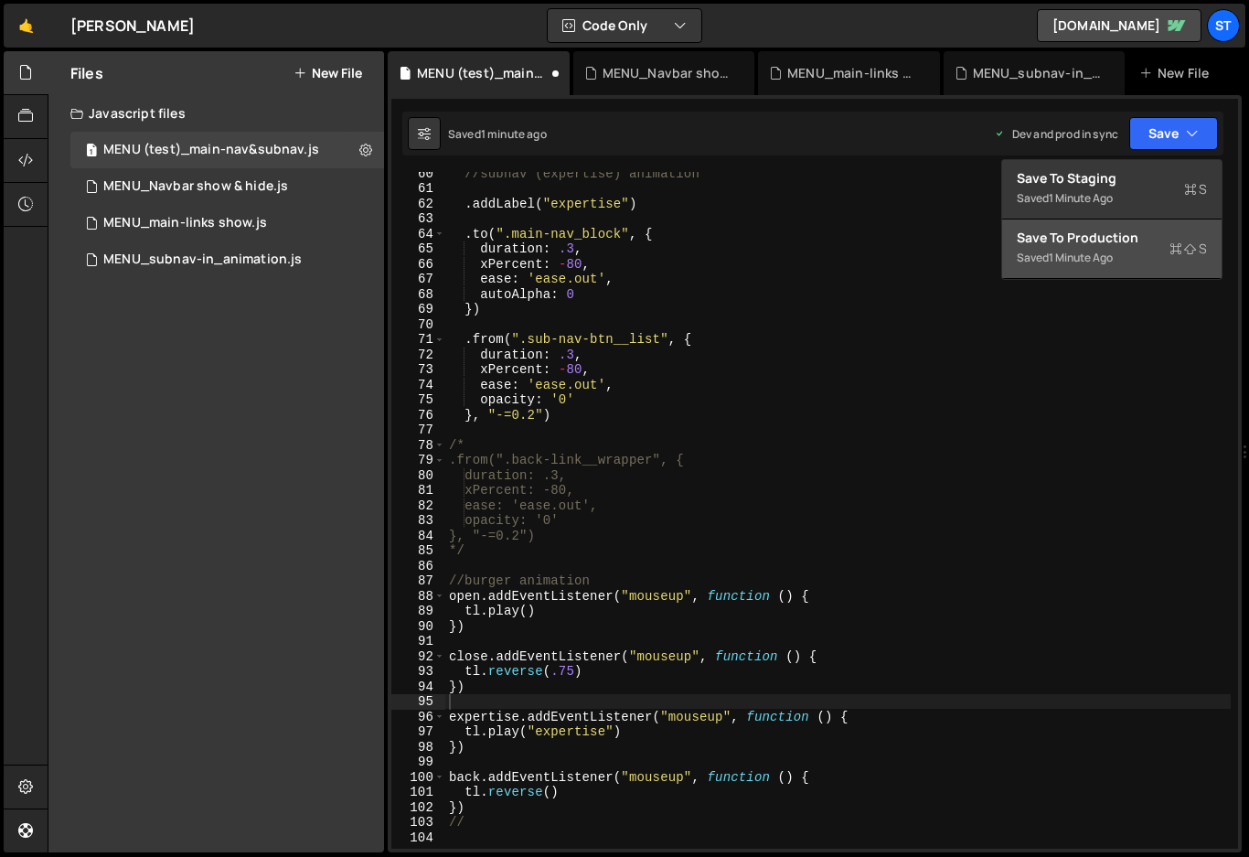
click at [1073, 241] on div "Save to Production S" at bounding box center [1112, 238] width 190 height 18
